Goal: Navigation & Orientation: Understand site structure

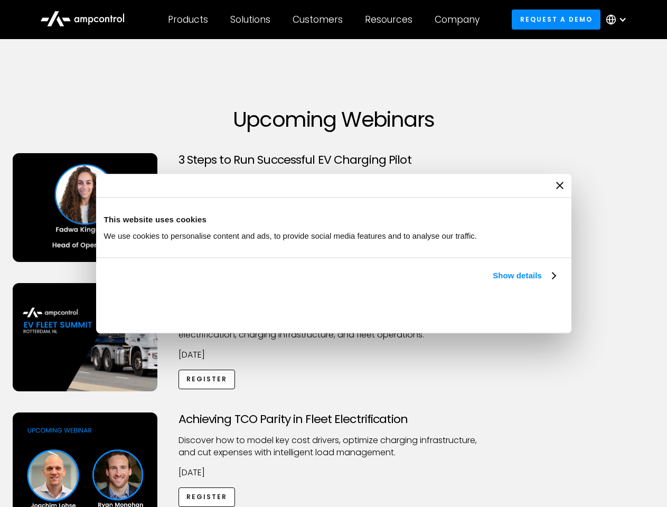
click at [493, 282] on link "Show details" at bounding box center [524, 275] width 62 height 13
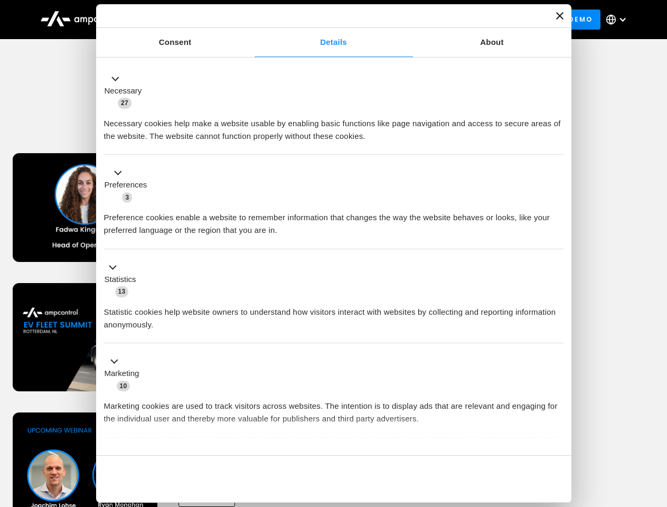
click at [557, 143] on div "Necessary cookies help make a website usable by enabling basic functions like p…" at bounding box center [333, 125] width 459 height 33
click at [655, 426] on div "Achieving TCO Parity in Fleet Electrification Discover how to model key cost dr…" at bounding box center [333, 495] width 663 height 166
click at [325, 20] on div "Customers" at bounding box center [318, 20] width 50 height 12
click at [187, 20] on div "Products" at bounding box center [188, 20] width 40 height 12
click at [251, 20] on div "Solutions" at bounding box center [250, 20] width 40 height 12
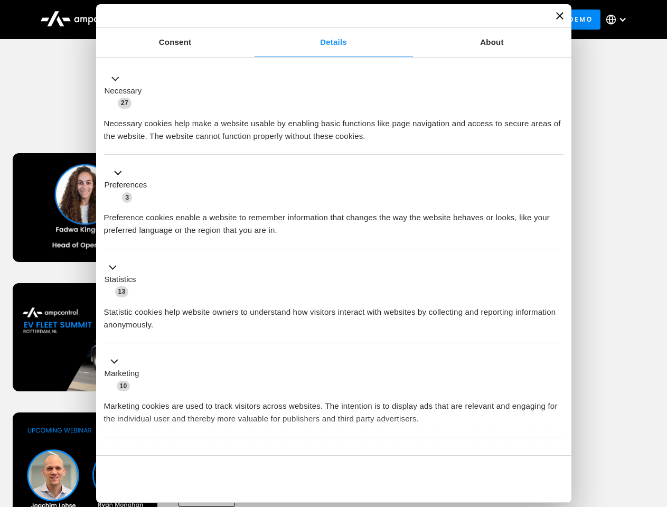
click at [319, 20] on div "Customers" at bounding box center [318, 20] width 50 height 12
click at [391, 20] on div "Resources" at bounding box center [389, 20] width 48 height 12
click at [460, 20] on div "Company" at bounding box center [457, 20] width 45 height 12
click at [619, 20] on div at bounding box center [622, 19] width 8 height 8
